Goal: Task Accomplishment & Management: Manage account settings

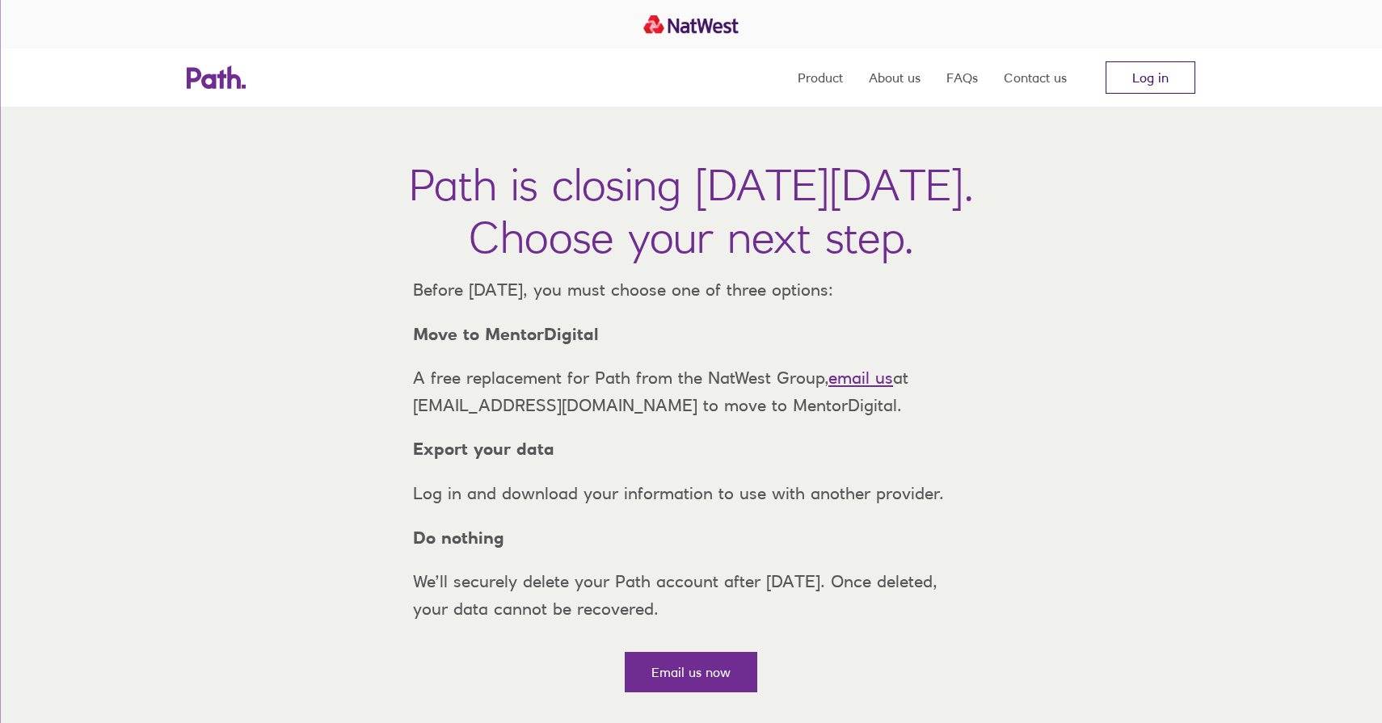
click at [1149, 79] on link "Log in" at bounding box center [1150, 77] width 90 height 32
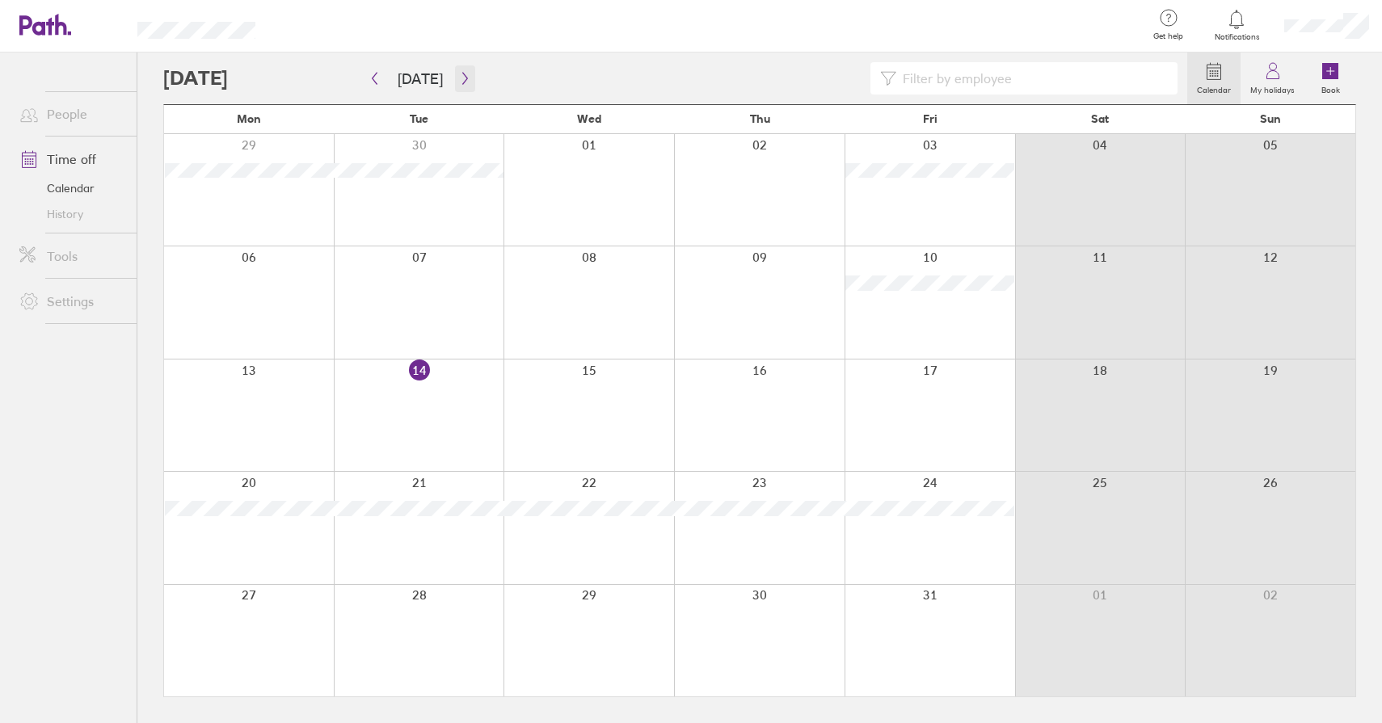
click at [465, 81] on icon "button" at bounding box center [465, 78] width 12 height 13
click at [455, 80] on button "button" at bounding box center [465, 78] width 20 height 27
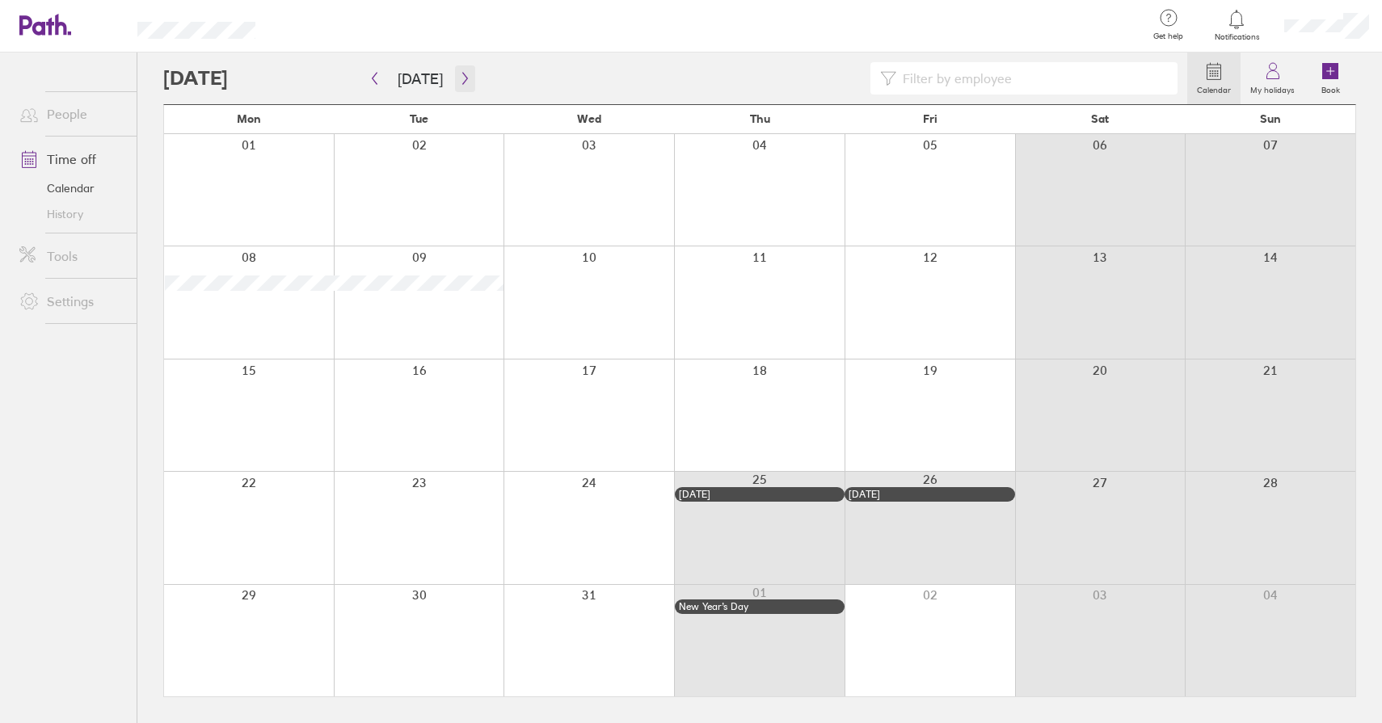
click at [459, 78] on icon "button" at bounding box center [465, 78] width 12 height 13
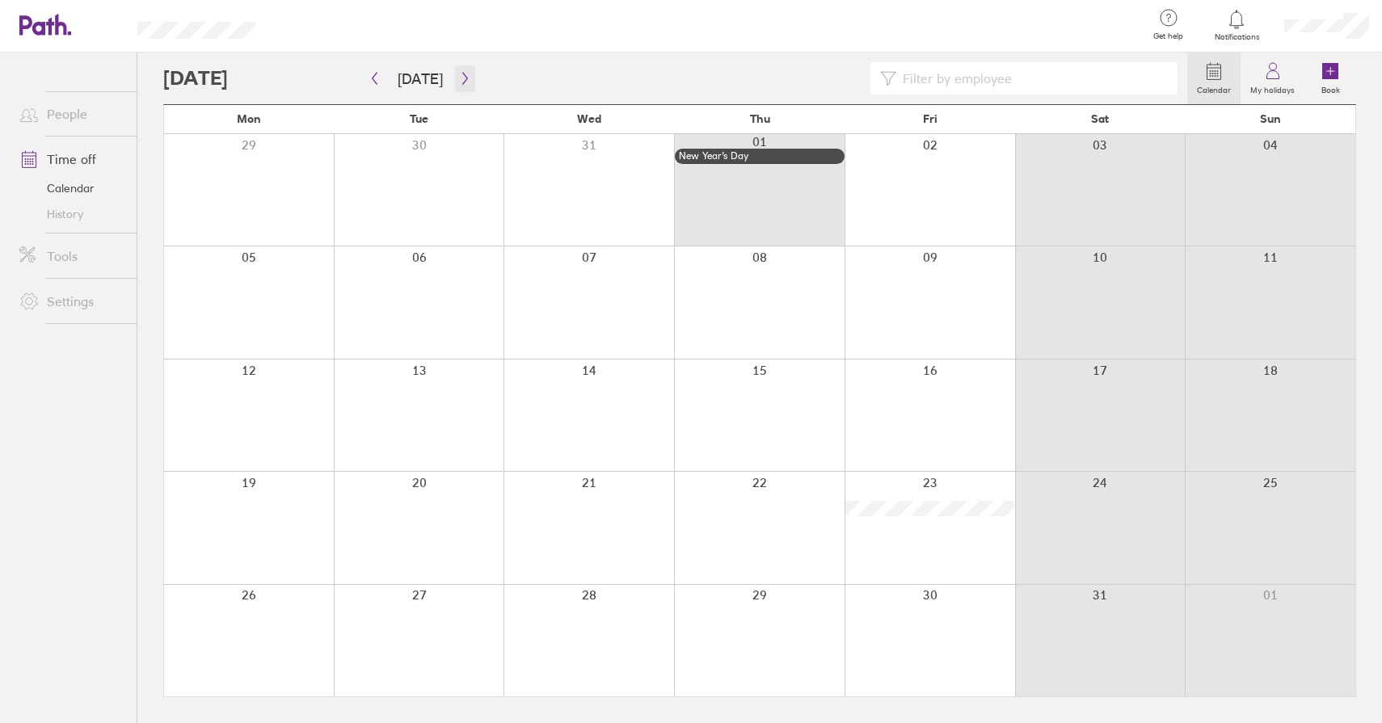
click at [460, 80] on icon "button" at bounding box center [465, 78] width 12 height 13
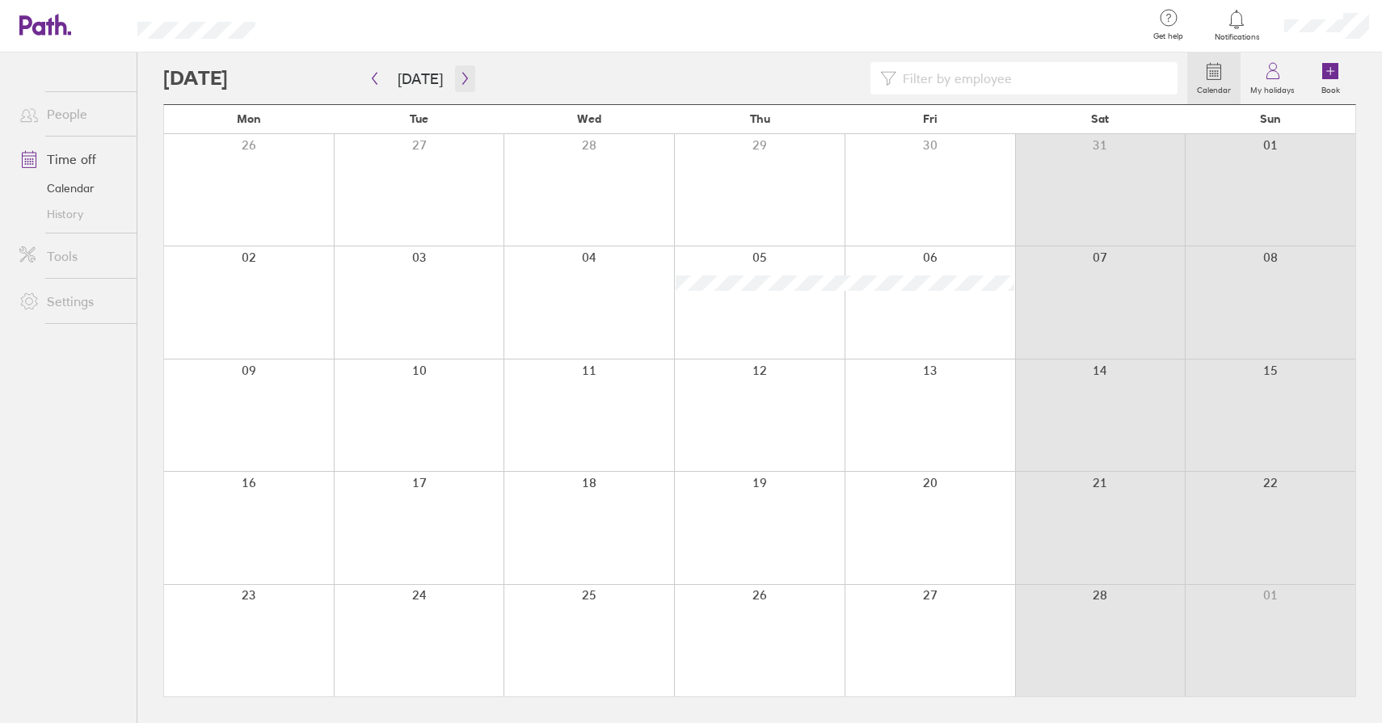
click at [459, 75] on icon "button" at bounding box center [465, 78] width 12 height 13
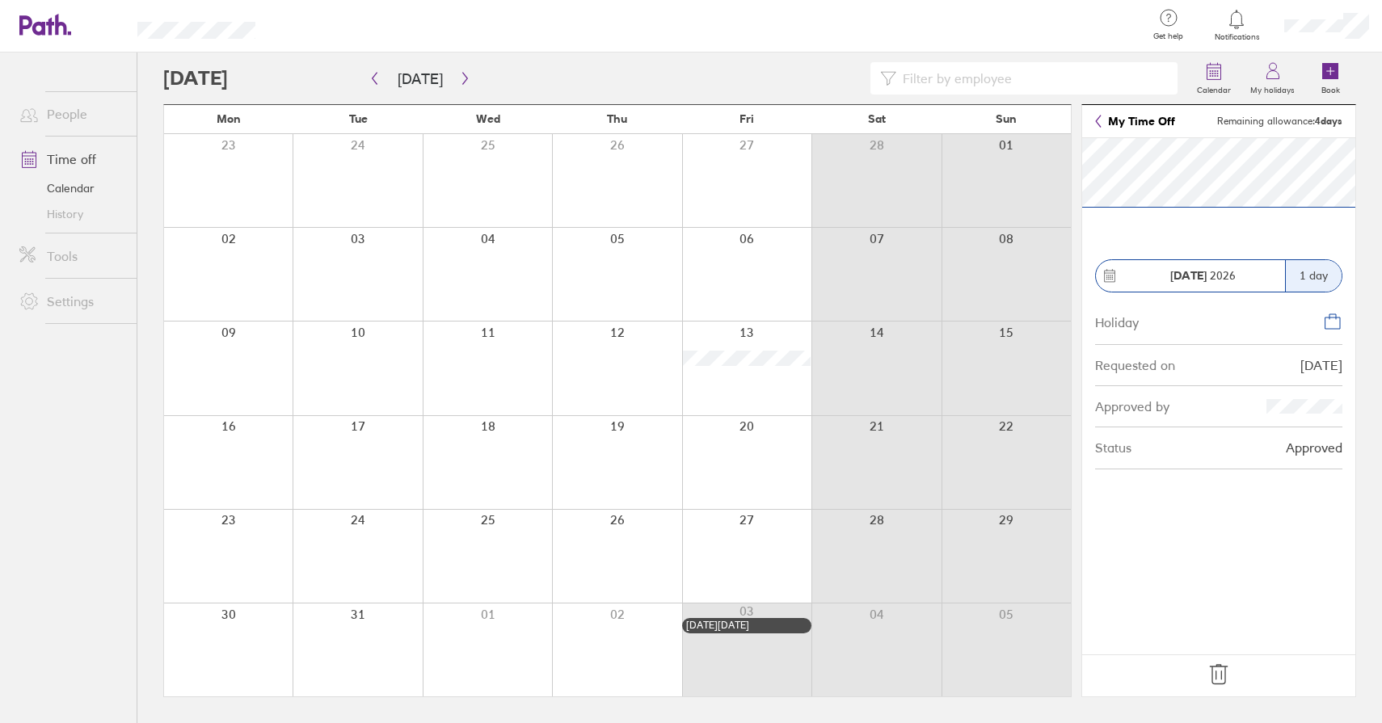
drag, startPoint x: 1240, startPoint y: 670, endPoint x: 1231, endPoint y: 671, distance: 9.8
click at [1240, 670] on footer at bounding box center [1218, 675] width 273 height 42
click at [1228, 671] on icon at bounding box center [1218, 675] width 26 height 26
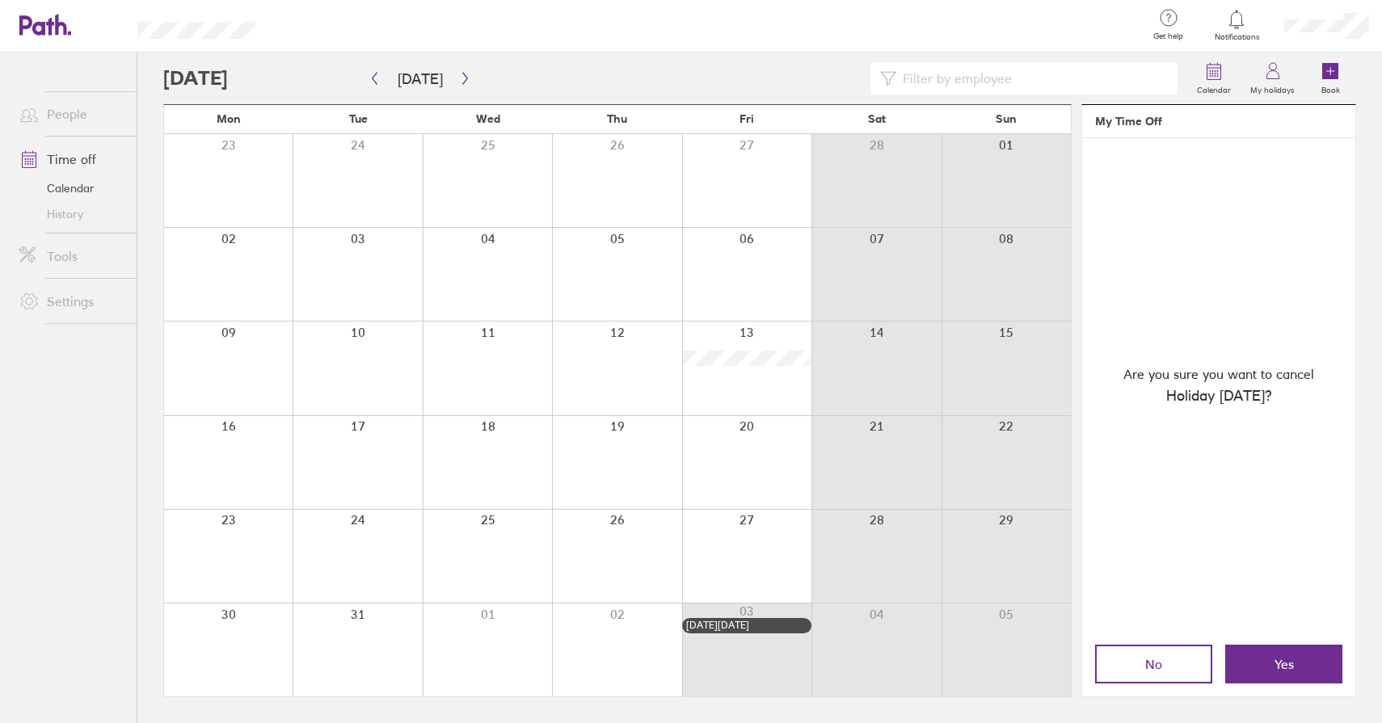
drag, startPoint x: 1309, startPoint y: 664, endPoint x: 1381, endPoint y: 675, distance: 72.7
click at [1309, 665] on button "Yes" at bounding box center [1283, 664] width 117 height 39
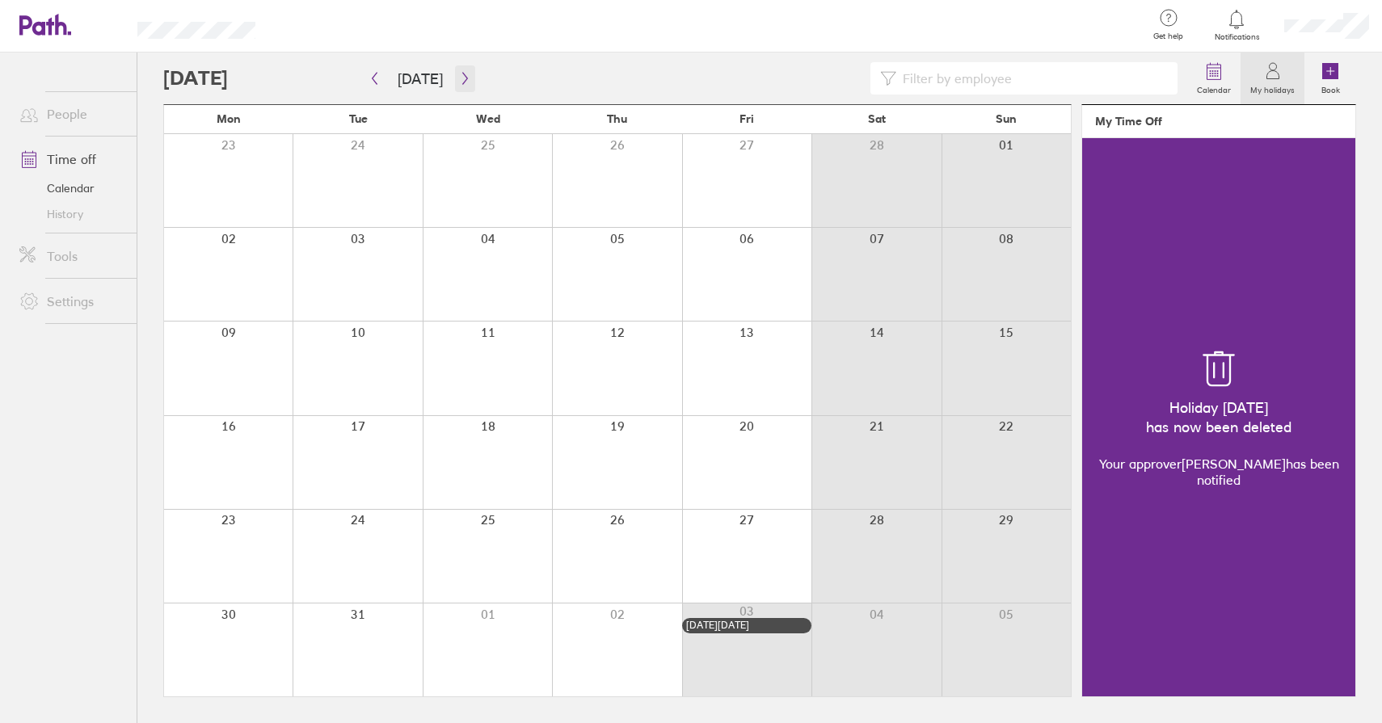
click at [459, 82] on icon "button" at bounding box center [465, 78] width 12 height 13
